Goal: Transaction & Acquisition: Purchase product/service

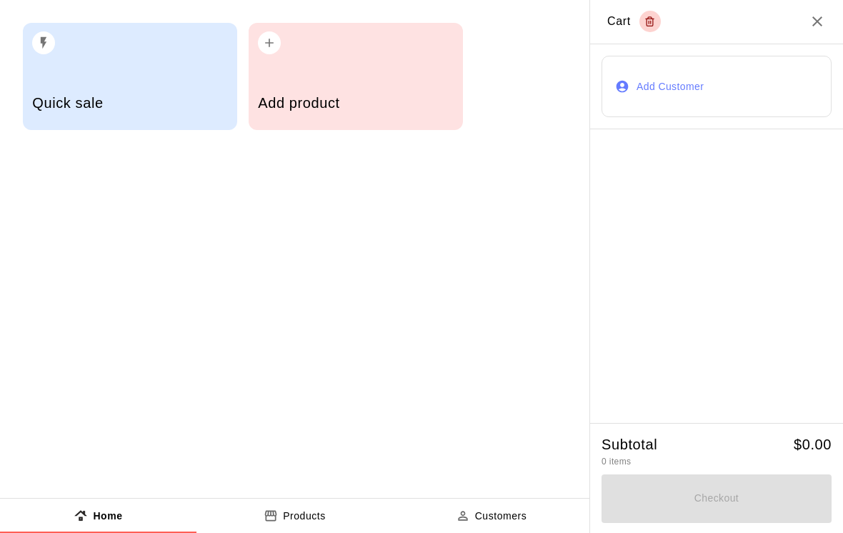
click at [319, 96] on h5 "Add product" at bounding box center [355, 103] width 195 height 19
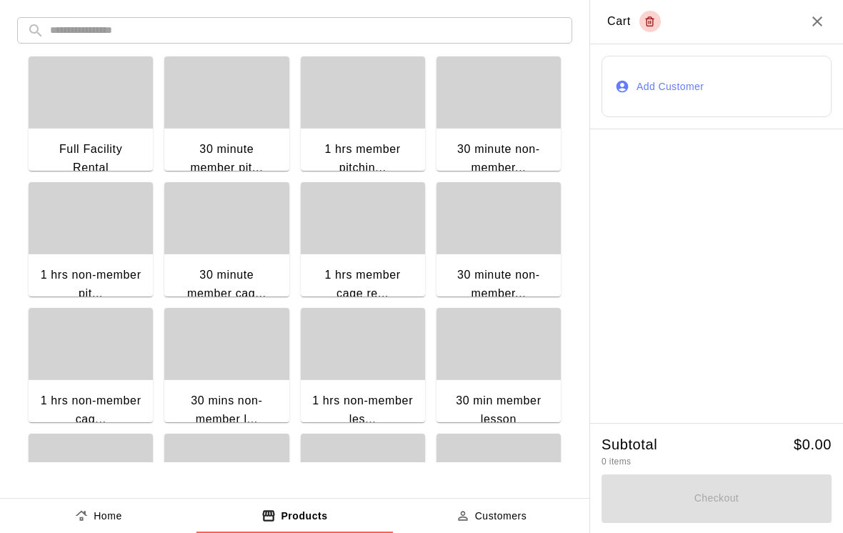
scroll to position [138, 0]
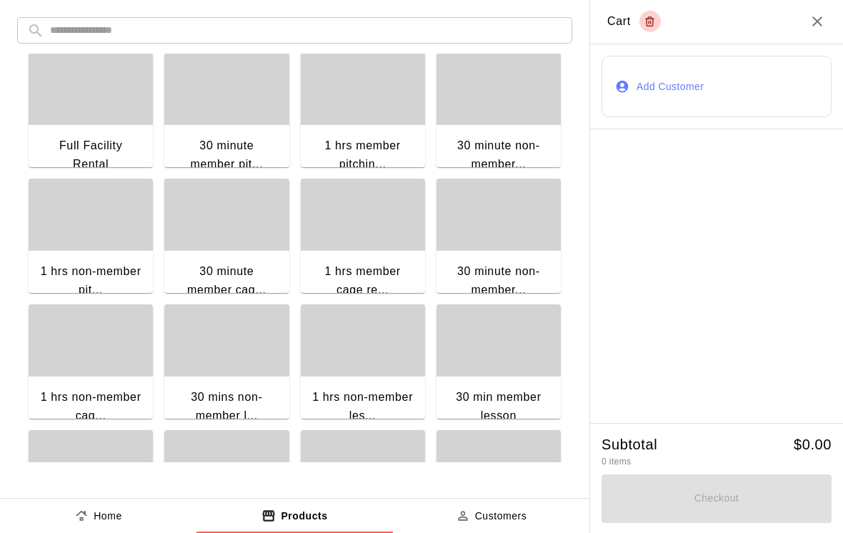
click at [93, 349] on div "button" at bounding box center [91, 339] width 124 height 71
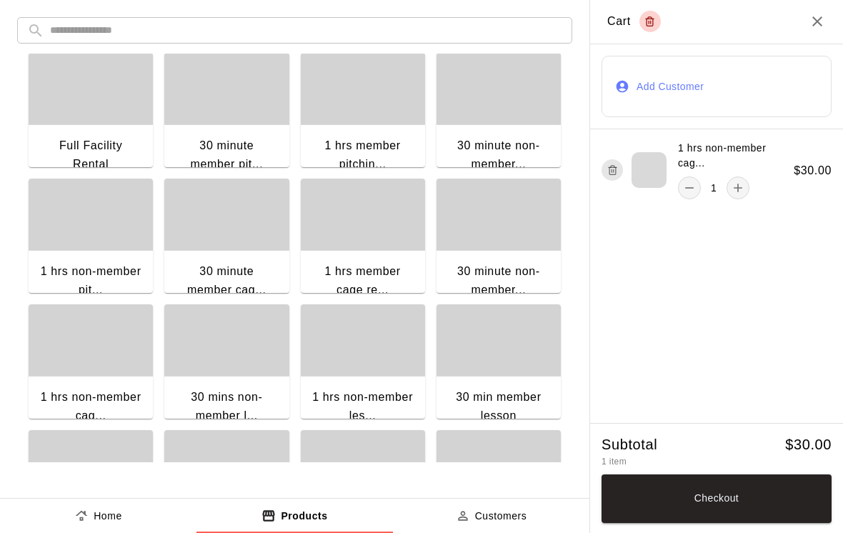
click at [702, 184] on div "1" at bounding box center [713, 188] width 71 height 23
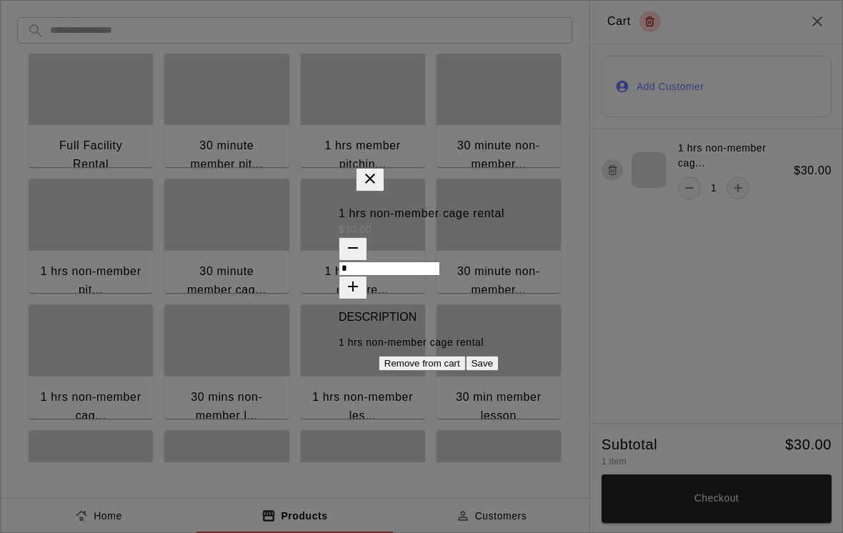
click at [362, 239] on icon "button" at bounding box center [352, 247] width 17 height 17
click at [384, 168] on button "close" at bounding box center [370, 180] width 29 height 24
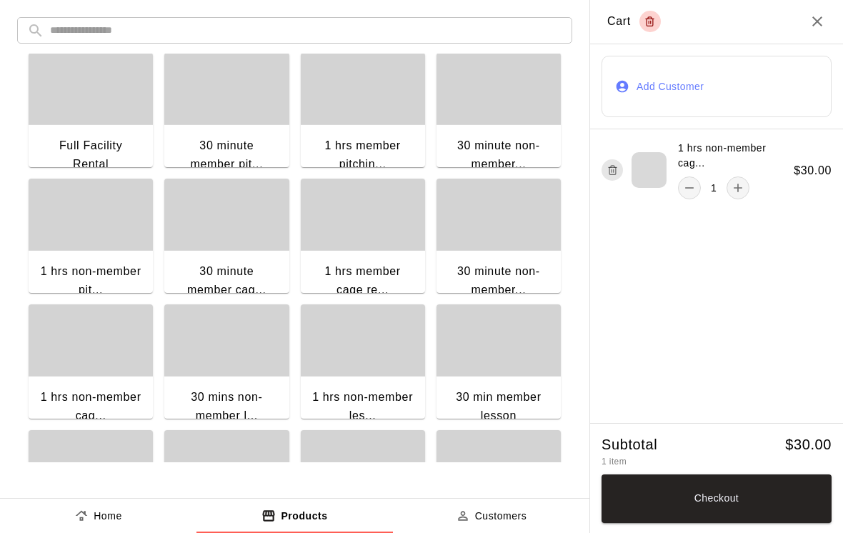
click at [384, 134] on div "1 hrs member pitchin..." at bounding box center [363, 156] width 124 height 64
click at [611, 190] on div "1 hrs non-member cag... 1" at bounding box center [698, 170] width 192 height 59
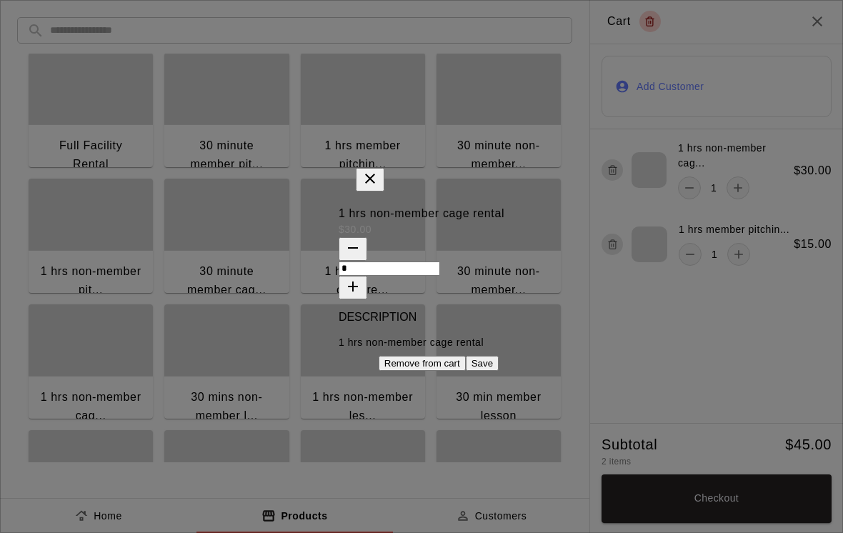
click at [379, 371] on button "Remove from cart" at bounding box center [422, 363] width 87 height 15
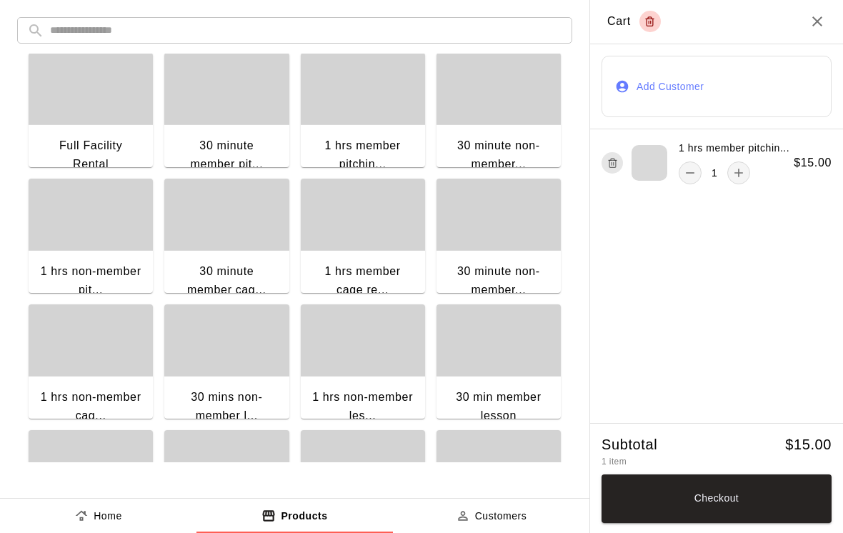
click at [610, 164] on icon "button" at bounding box center [612, 162] width 11 height 17
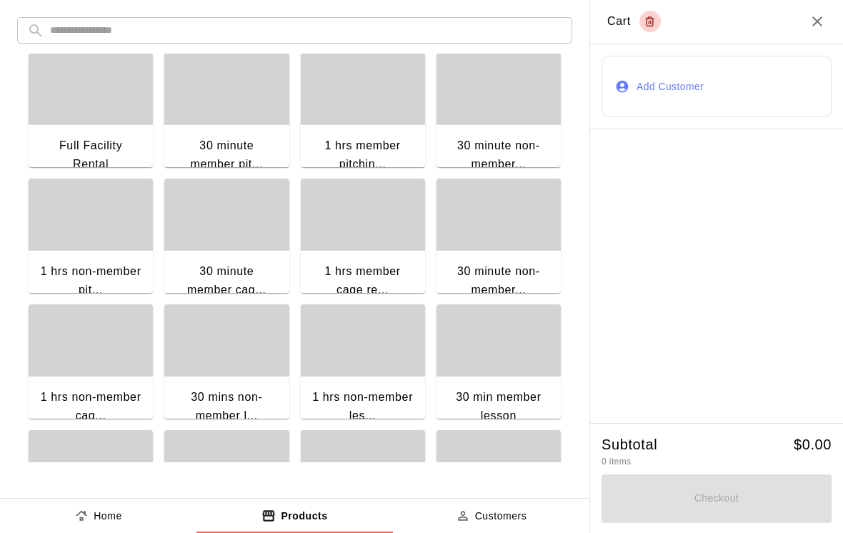
click at [103, 264] on div "1 hrs non-member pit..." at bounding box center [90, 280] width 101 height 36
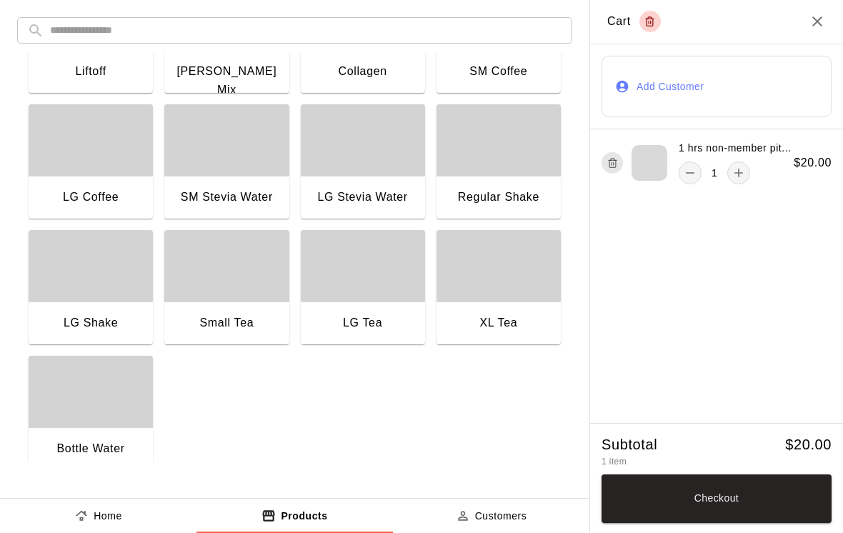
scroll to position [1092, 0]
click at [499, 282] on div "button" at bounding box center [499, 266] width 124 height 71
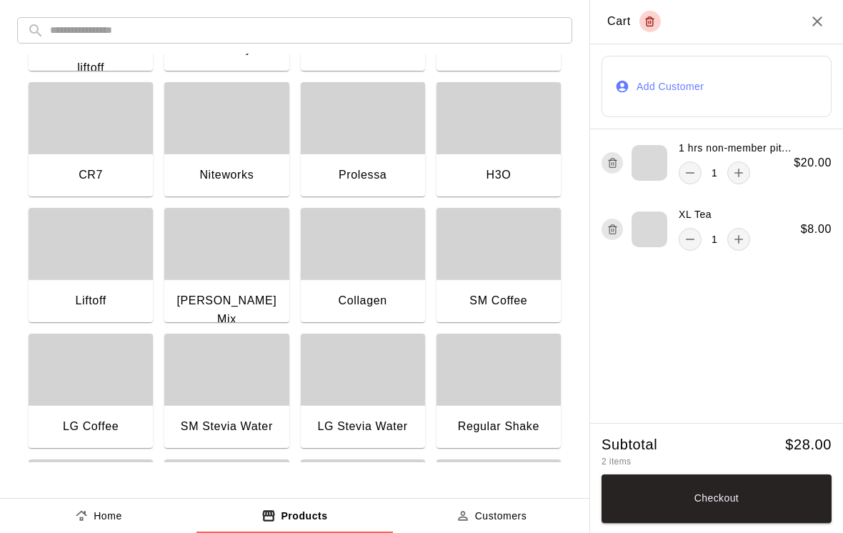
scroll to position [856, 0]
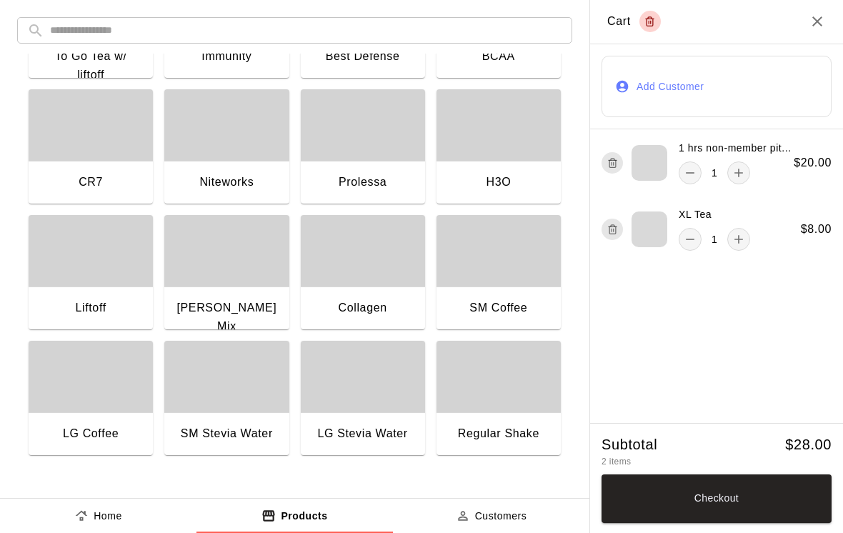
click at [86, 283] on div "button" at bounding box center [91, 250] width 124 height 71
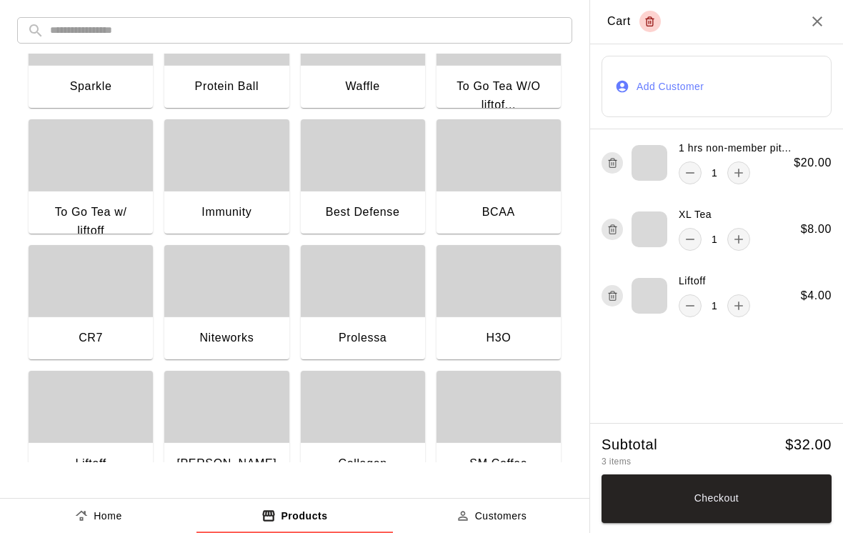
scroll to position [695, 0]
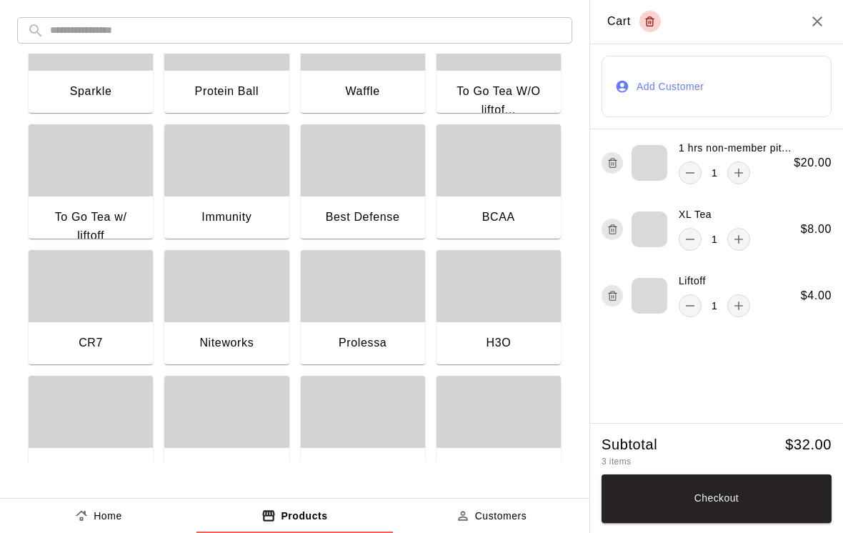
click at [108, 92] on div "Sparkle" at bounding box center [90, 91] width 101 height 19
click at [725, 495] on button "Checkout" at bounding box center [717, 498] width 230 height 49
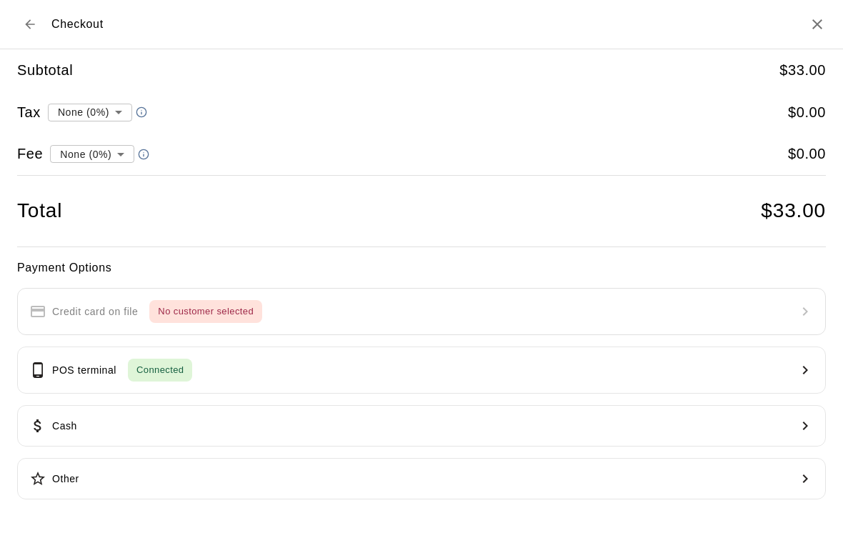
click at [222, 365] on button "POS terminal Connected" at bounding box center [421, 370] width 809 height 47
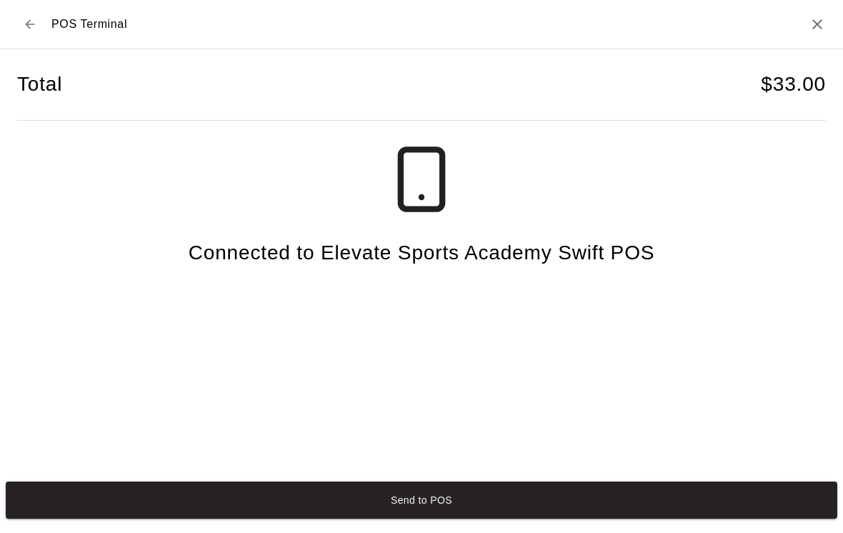
click at [605, 500] on button "Send to POS" at bounding box center [422, 500] width 832 height 37
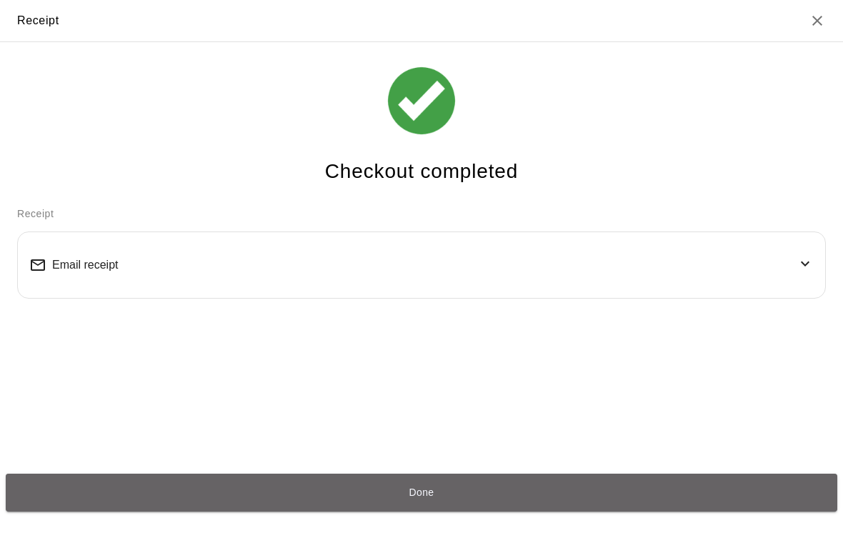
click at [156, 510] on button "Done" at bounding box center [422, 492] width 832 height 37
